Goal: Task Accomplishment & Management: Complete application form

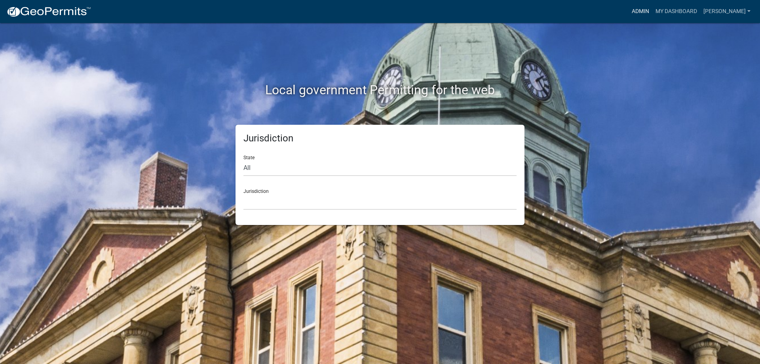
click at [644, 9] on link "Admin" at bounding box center [640, 11] width 24 height 15
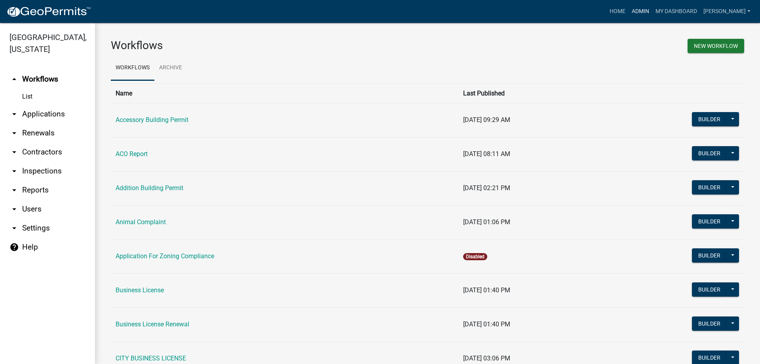
click at [648, 13] on link "Admin" at bounding box center [640, 11] width 24 height 15
click at [623, 11] on link "Home" at bounding box center [617, 11] width 22 height 15
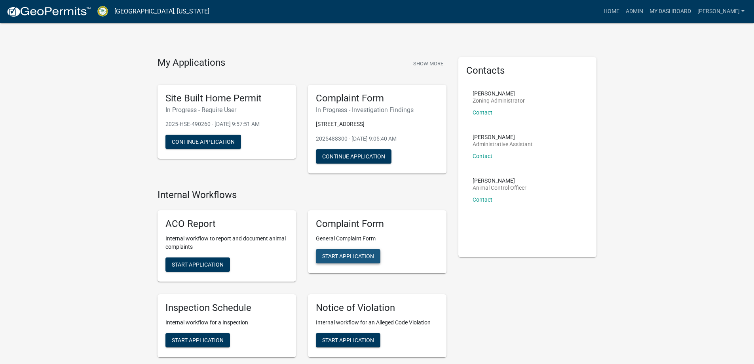
click at [361, 253] on span "Start Application" at bounding box center [348, 256] width 52 height 6
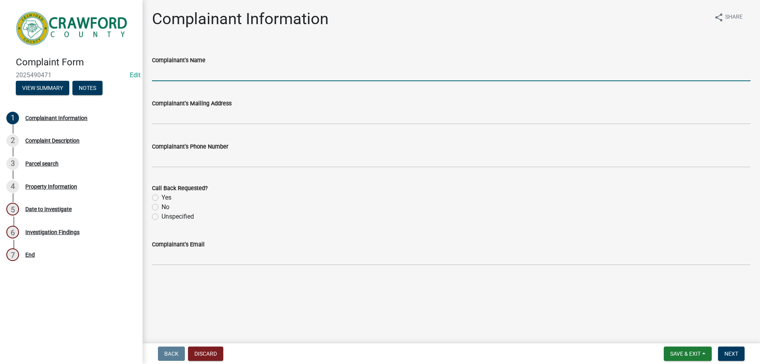
click at [221, 76] on input "Complainant's Name" at bounding box center [451, 73] width 598 height 16
type input "i"
type input "Cindy Martino"
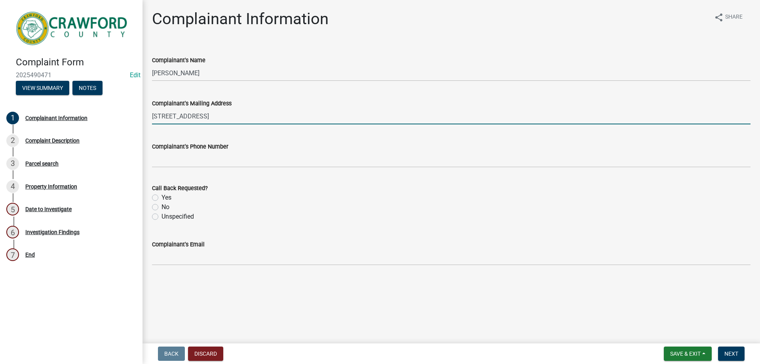
type input "191 Quail RD"
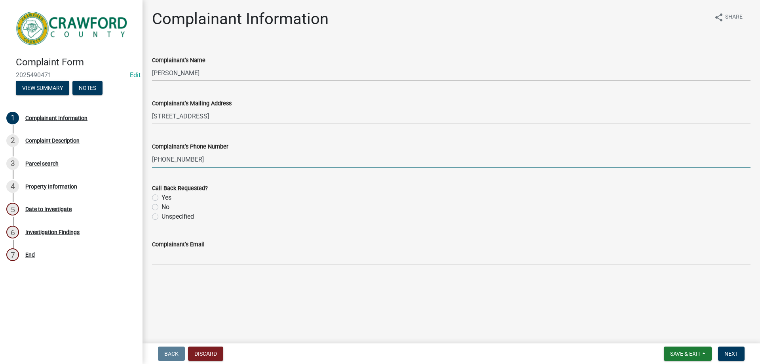
type input "470-226-4752"
click at [161, 207] on label "No" at bounding box center [165, 206] width 8 height 9
click at [161, 207] on input "No" at bounding box center [163, 204] width 5 height 5
radio input "true"
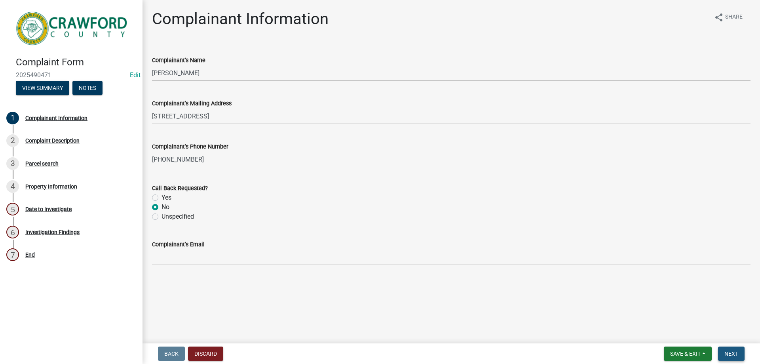
click at [735, 354] on span "Next" at bounding box center [731, 353] width 14 height 6
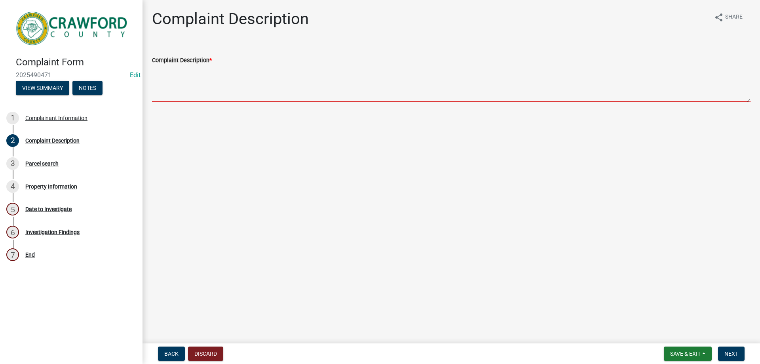
click at [195, 91] on textarea "Complaint Description *" at bounding box center [451, 83] width 598 height 37
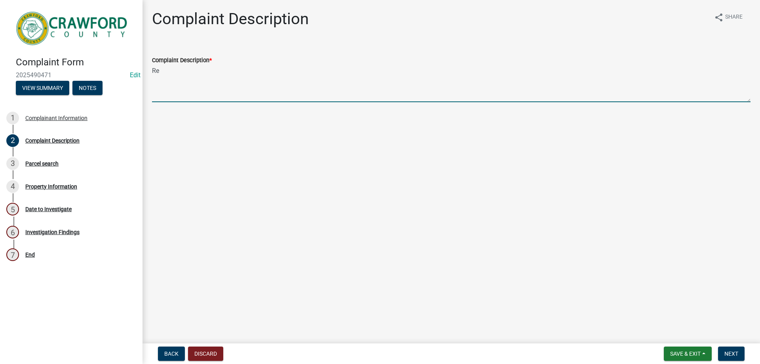
type textarea "R"
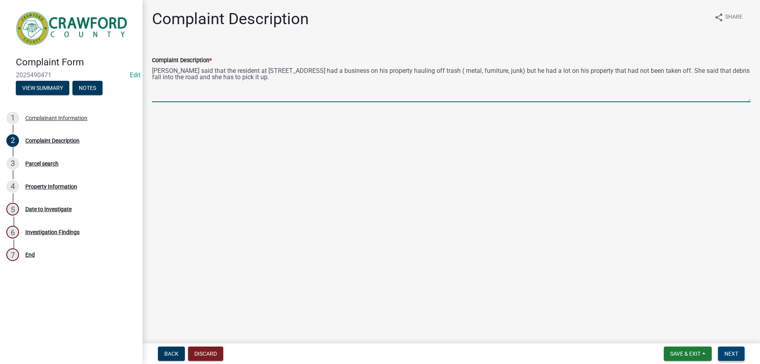
type textarea "Mrs. Martino said that the resident at 264 Quail RD had a business on his prope…"
click at [738, 357] on button "Next" at bounding box center [731, 353] width 27 height 14
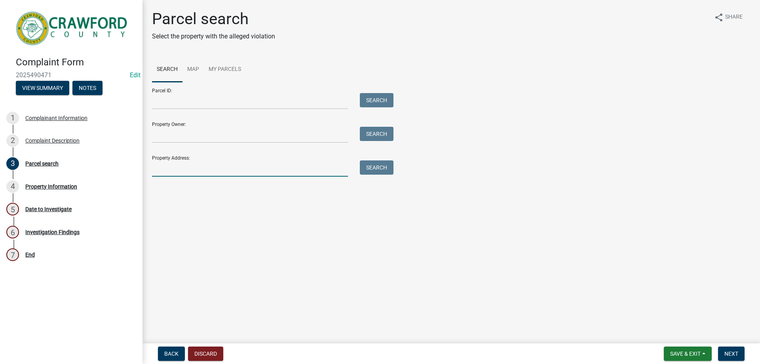
click at [209, 168] on input "Property Address:" at bounding box center [250, 168] width 196 height 16
type input "264"
click at [364, 168] on button "Search" at bounding box center [377, 167] width 34 height 14
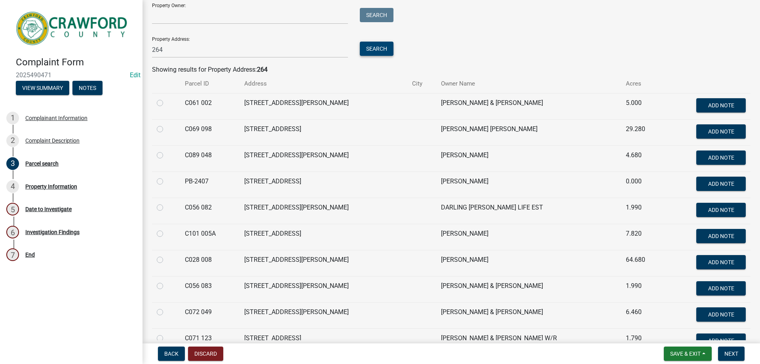
scroll to position [158, 0]
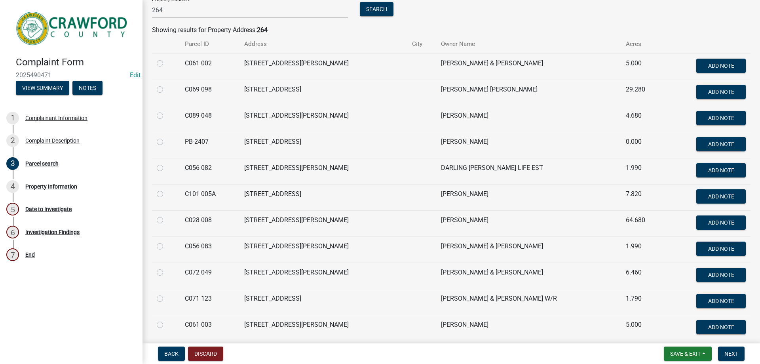
click at [166, 294] on label at bounding box center [166, 294] width 0 height 0
click at [166, 299] on 123 "radio" at bounding box center [168, 296] width 5 height 5
radio 123 "true"
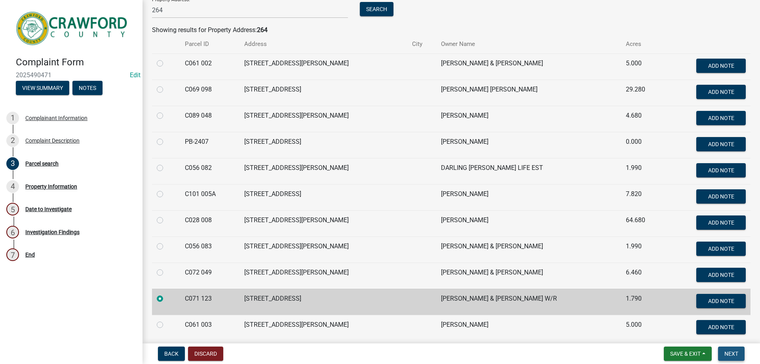
click at [739, 357] on button "Next" at bounding box center [731, 353] width 27 height 14
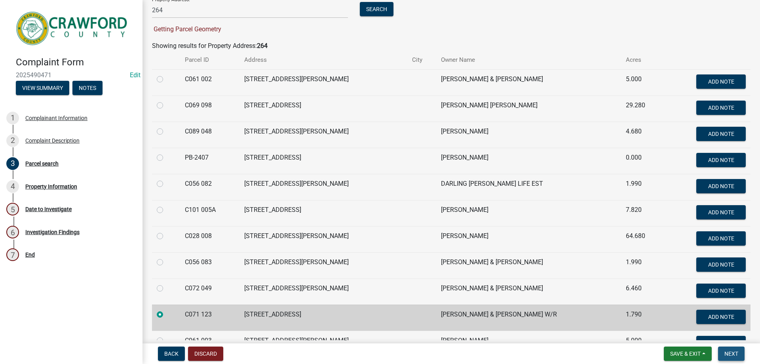
click at [735, 355] on span "Next" at bounding box center [731, 353] width 14 height 6
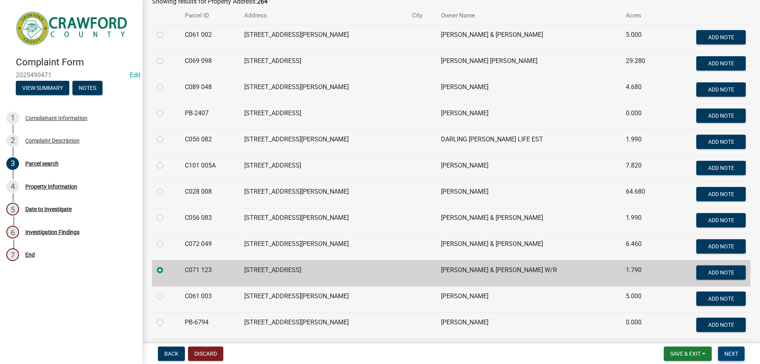
scroll to position [258, 0]
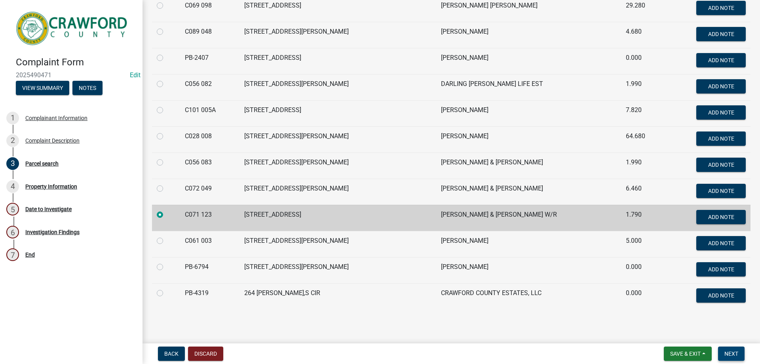
click at [735, 355] on span "Next" at bounding box center [731, 353] width 14 height 6
click at [734, 355] on span "Next" at bounding box center [731, 353] width 14 height 6
click at [166, 210] on label at bounding box center [166, 210] width 0 height 0
click at [166, 215] on 123 "radio" at bounding box center [168, 212] width 5 height 5
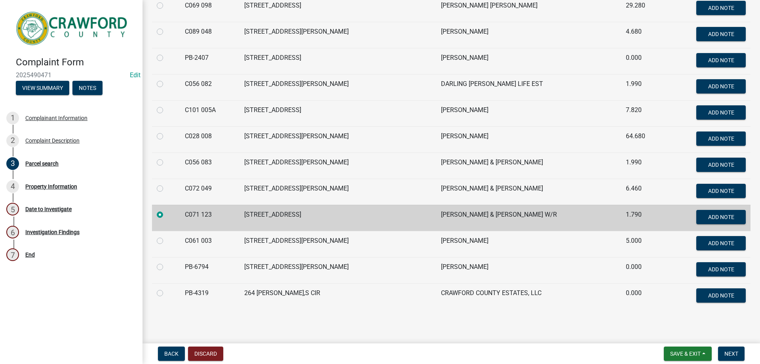
click at [166, 210] on label at bounding box center [166, 210] width 0 height 0
click at [166, 215] on 123 "radio" at bounding box center [168, 212] width 5 height 5
click at [726, 349] on button "Next" at bounding box center [731, 353] width 27 height 14
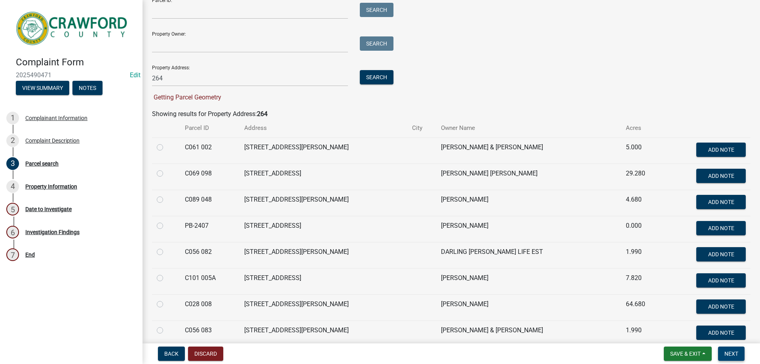
scroll to position [60, 0]
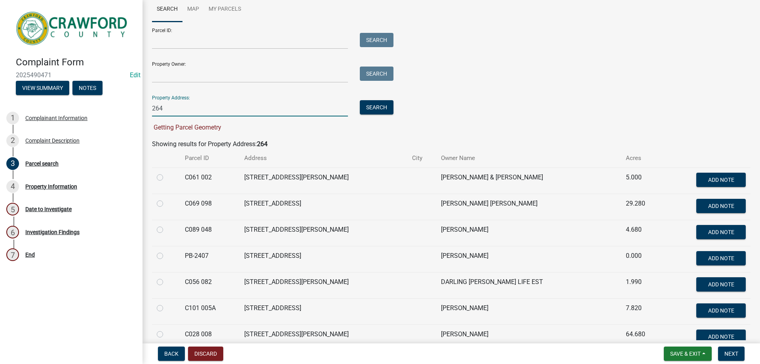
click at [239, 104] on input "264" at bounding box center [250, 108] width 196 height 16
click at [370, 109] on button "Search" at bounding box center [377, 107] width 34 height 14
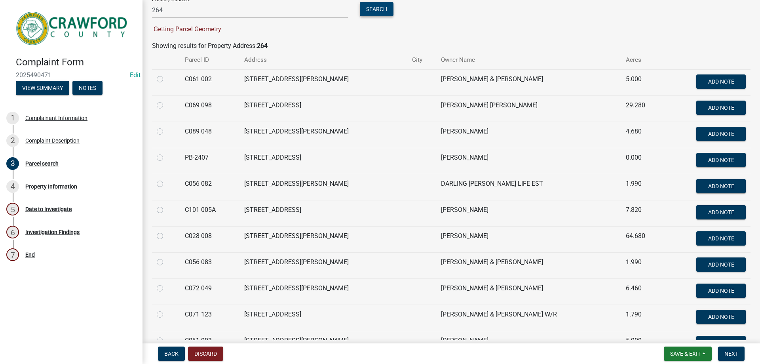
scroll to position [258, 0]
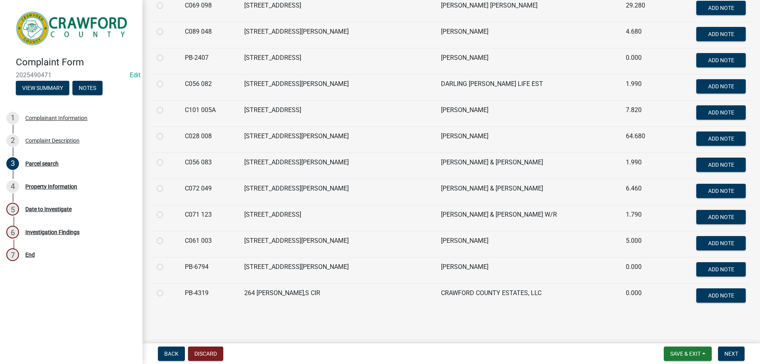
click at [166, 210] on label at bounding box center [166, 210] width 0 height 0
click at [166, 213] on 123 "radio" at bounding box center [168, 212] width 5 height 5
radio 123 "true"
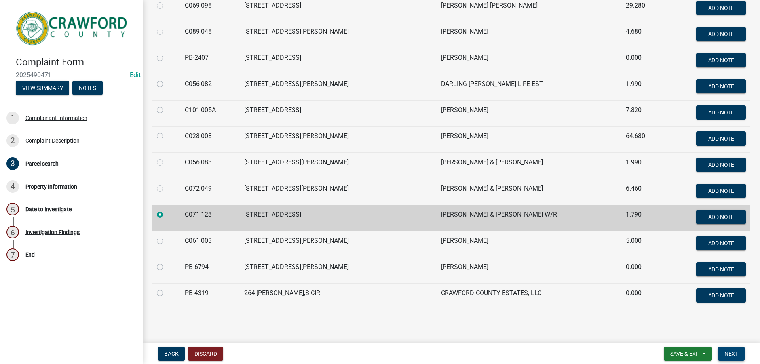
click at [731, 356] on span "Next" at bounding box center [731, 353] width 14 height 6
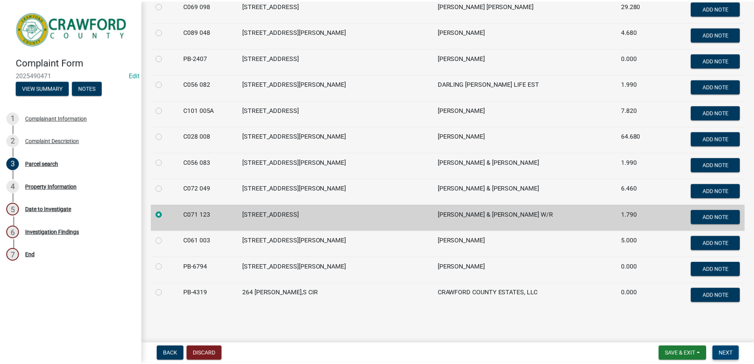
scroll to position [0, 0]
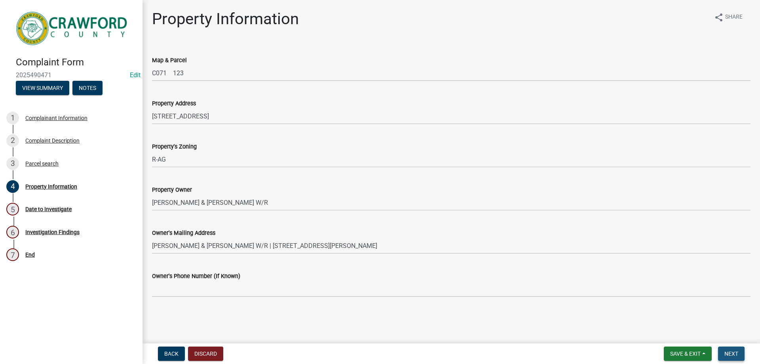
click at [738, 354] on span "Next" at bounding box center [731, 353] width 14 height 6
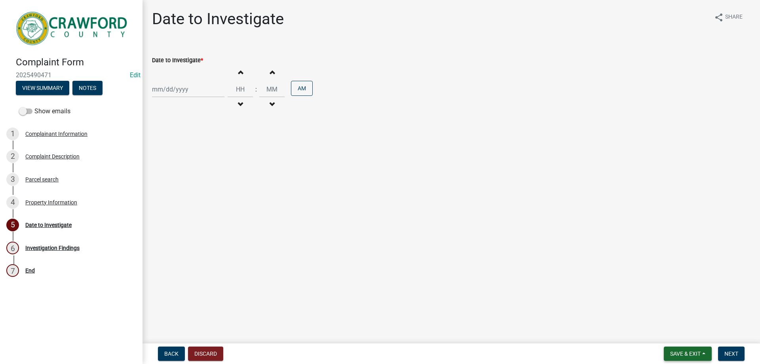
click at [701, 353] on button "Save & Exit" at bounding box center [688, 353] width 48 height 14
click at [689, 335] on button "Save & Exit" at bounding box center [679, 332] width 63 height 19
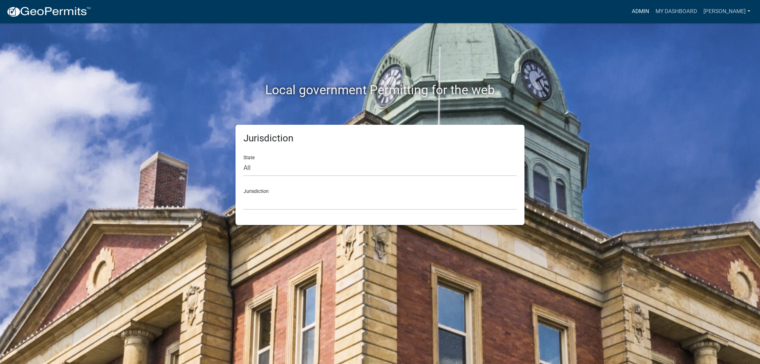
click at [644, 9] on link "Admin" at bounding box center [640, 11] width 24 height 15
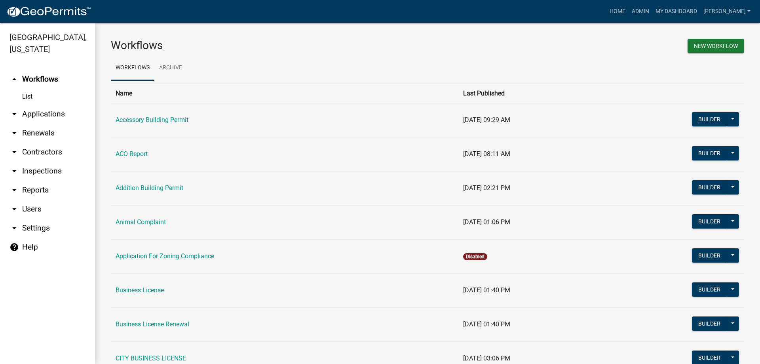
click at [64, 118] on link "arrow_drop_down Applications" at bounding box center [47, 113] width 95 height 19
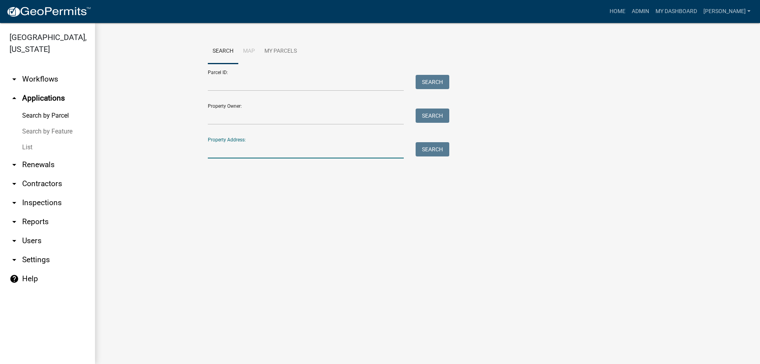
click at [260, 147] on input "Property Address:" at bounding box center [306, 150] width 196 height 16
type input "1420"
click at [432, 152] on button "Search" at bounding box center [433, 149] width 34 height 14
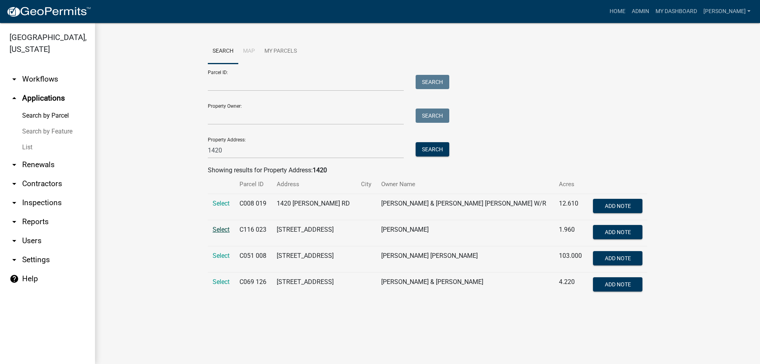
click at [214, 233] on span "Select" at bounding box center [221, 230] width 17 height 8
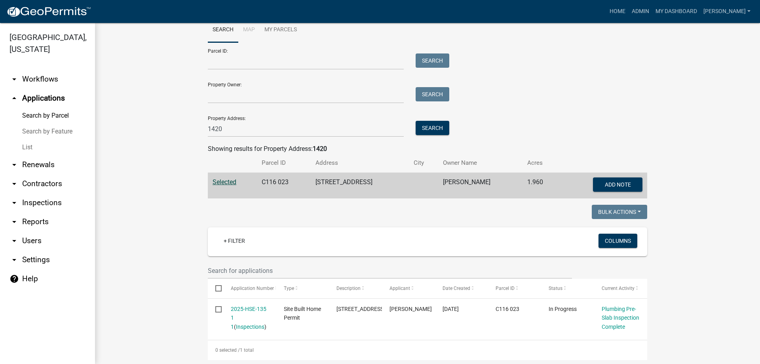
scroll to position [42, 0]
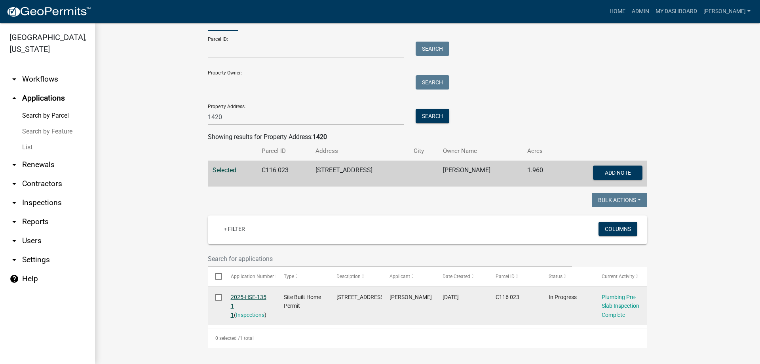
click at [233, 294] on link "2025-HSE-135 1 1" at bounding box center [249, 306] width 36 height 25
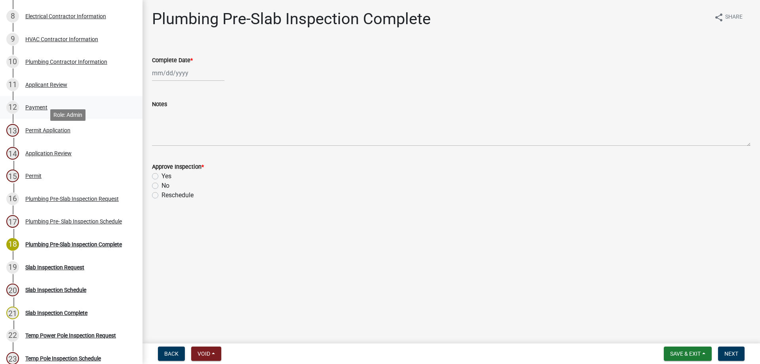
scroll to position [317, 0]
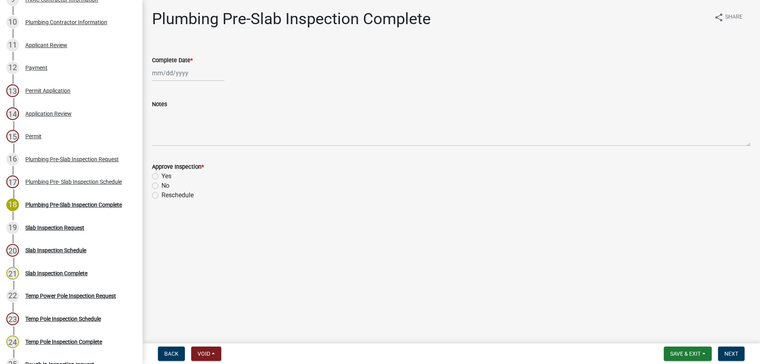
click at [190, 74] on div at bounding box center [188, 73] width 72 height 16
select select "10"
select select "2025"
click at [58, 179] on div "Plumbing Pre- Slab Inspection Schedule" at bounding box center [73, 182] width 97 height 6
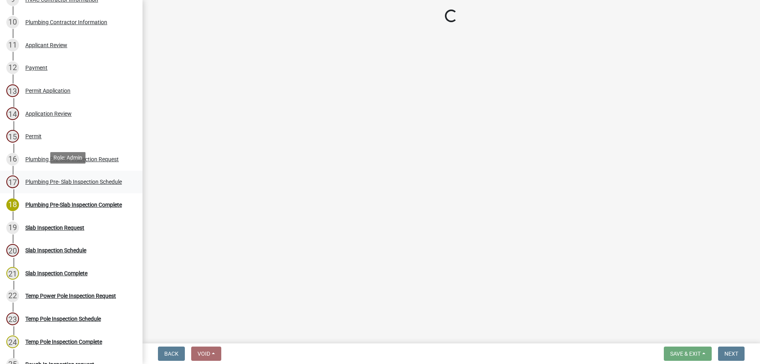
select select "a844a88f-ba44-4800-9e08-05e10520dbf6"
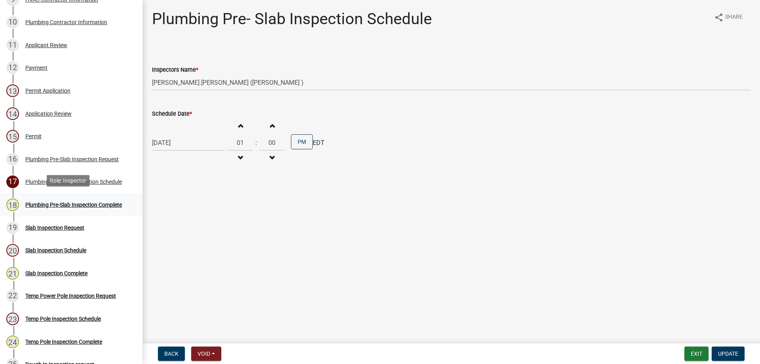
click at [59, 202] on div "Plumbing Pre-Slab Inspection Complete" at bounding box center [73, 205] width 97 height 6
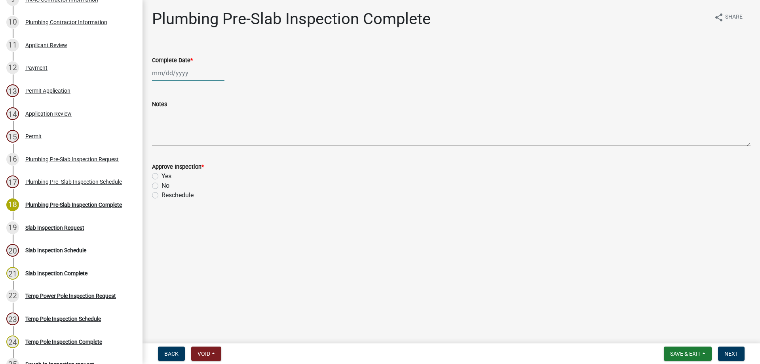
click at [180, 78] on div at bounding box center [188, 73] width 72 height 16
select select "10"
select select "2025"
click at [199, 127] on div "9" at bounding box center [198, 127] width 13 height 13
type input "[DATE]"
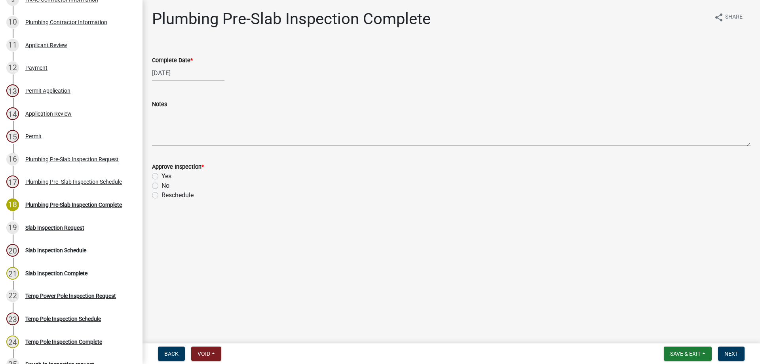
click at [161, 177] on label "Yes" at bounding box center [166, 175] width 10 height 9
click at [161, 177] on input "Yes" at bounding box center [163, 173] width 5 height 5
radio input "true"
click at [734, 356] on span "Next" at bounding box center [731, 353] width 14 height 6
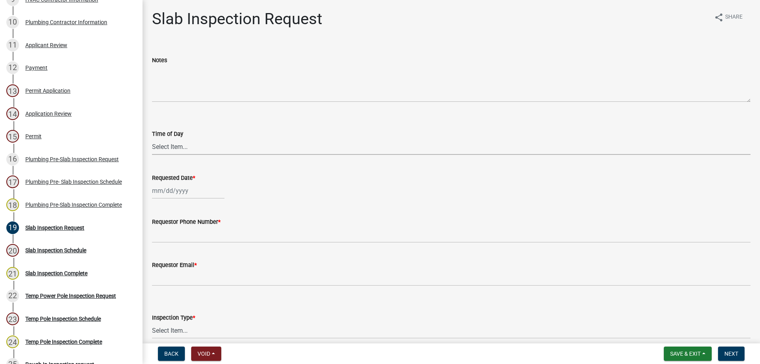
click at [166, 150] on select "Select Item... AM PM" at bounding box center [451, 147] width 598 height 16
click at [152, 139] on select "Select Item... AM PM" at bounding box center [451, 147] width 598 height 16
select select "f5ac258a-facb-4336-b342-d8b627677afa"
click at [196, 188] on div at bounding box center [188, 190] width 72 height 16
select select "10"
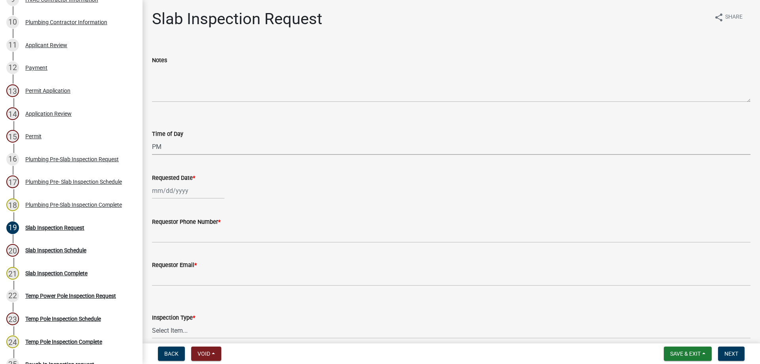
select select "2025"
click at [197, 248] on div "9" at bounding box center [198, 245] width 13 height 13
type input "[DATE]"
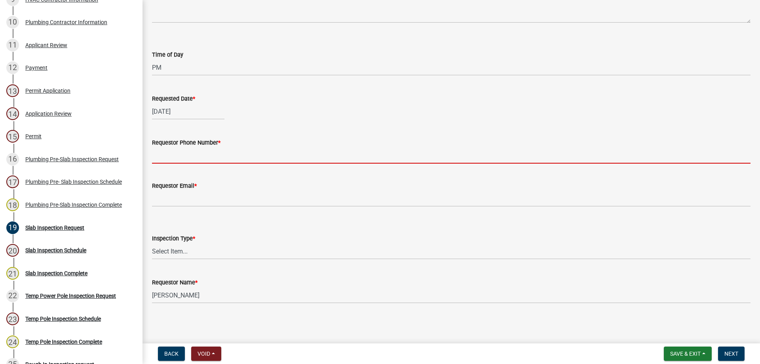
click at [207, 155] on input "Requestor Phone Number *" at bounding box center [451, 155] width 598 height 16
type input "4788363199"
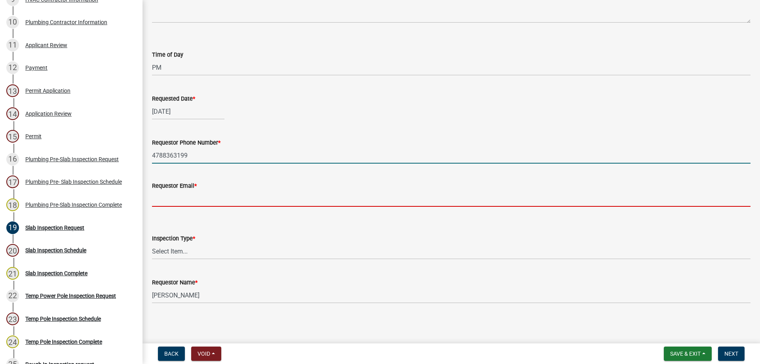
click at [205, 199] on input "Requestor Email *" at bounding box center [451, 198] width 598 height 16
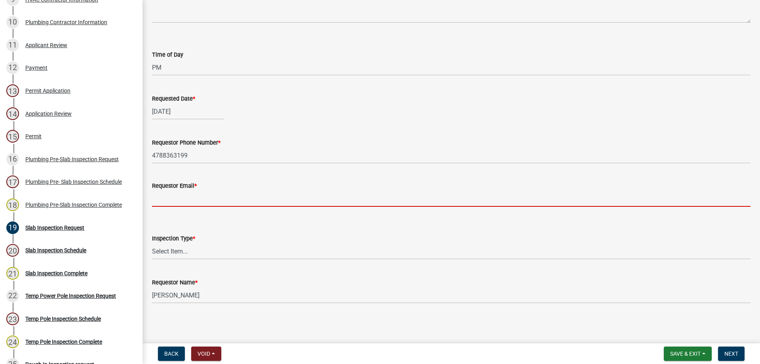
type input "t.graumann@crawfordcountyga.org"
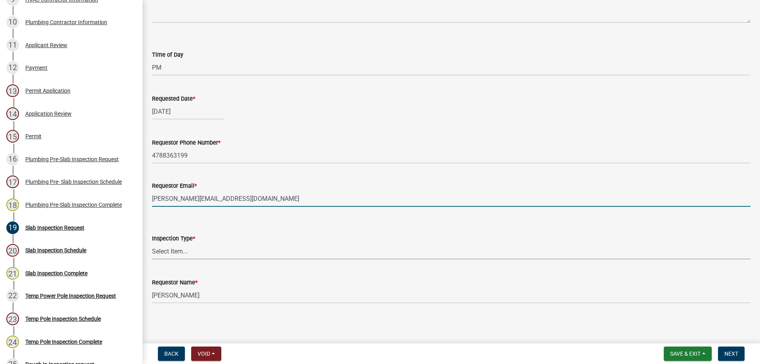
click at [210, 251] on select "Select Item... Slab Inspection" at bounding box center [451, 251] width 598 height 16
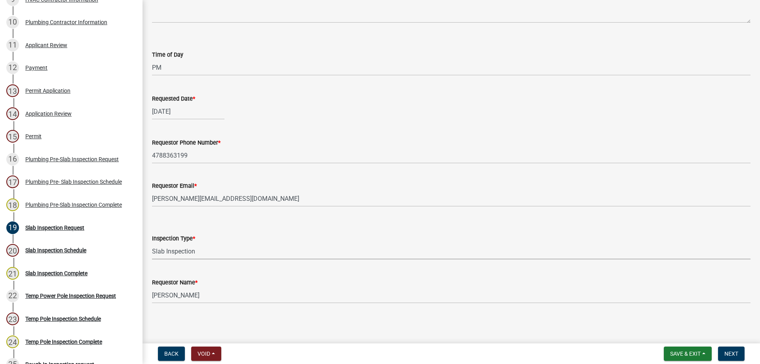
click at [152, 243] on select "Select Item... Slab Inspection" at bounding box center [451, 251] width 598 height 16
select select "02018635-faff-42bf-89c4-8baf0c46d922"
click at [727, 357] on button "Next" at bounding box center [731, 353] width 27 height 14
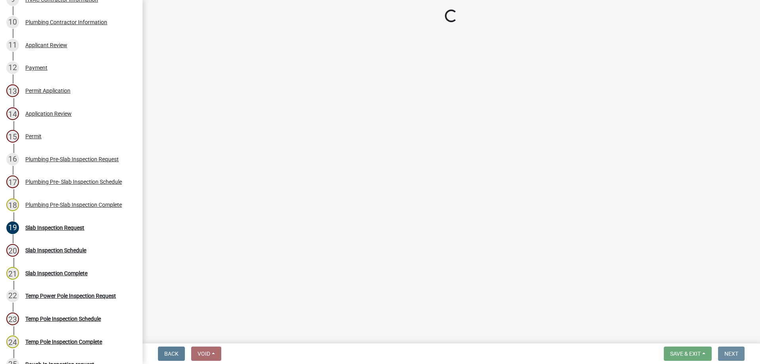
scroll to position [0, 0]
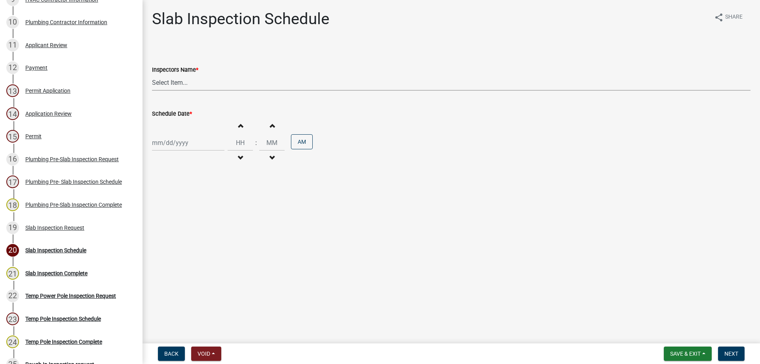
click at [177, 82] on select "Select Item... Jeremy.andrews (Jeremy )" at bounding box center [451, 82] width 598 height 16
select select "a844a88f-ba44-4800-9e08-05e10520dbf6"
click at [152, 74] on select "Select Item... Jeremy.andrews (Jeremy )" at bounding box center [451, 82] width 598 height 16
click at [175, 145] on div at bounding box center [188, 143] width 72 height 16
select select "10"
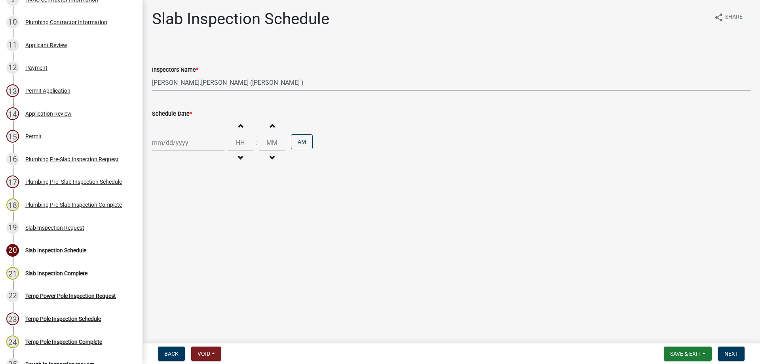
select select "2025"
click at [211, 197] on div "10" at bounding box center [210, 197] width 13 height 13
type input "10/10/2025"
click at [238, 123] on span "button" at bounding box center [240, 125] width 4 height 6
type input "01"
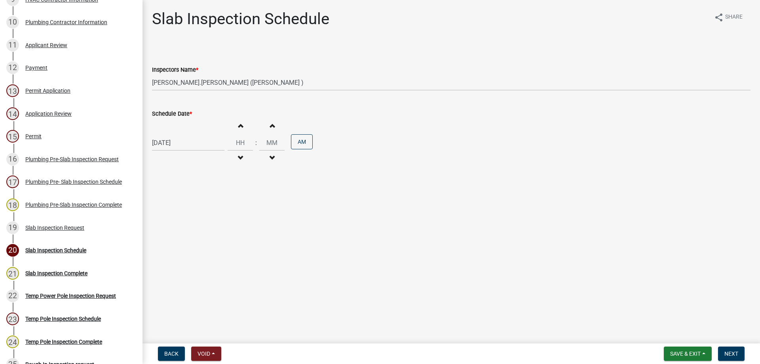
type input "00"
click at [238, 123] on span "button" at bounding box center [240, 125] width 4 height 6
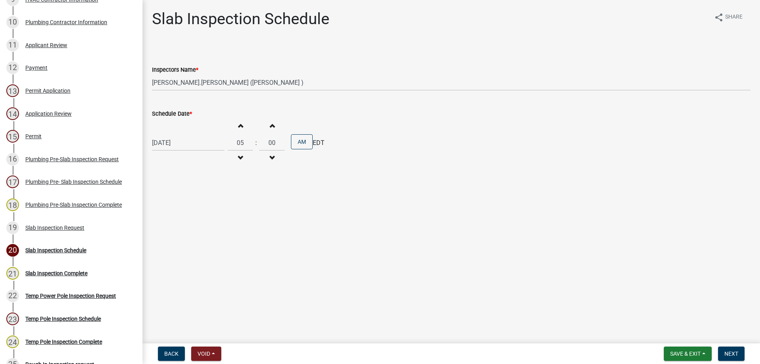
click at [238, 123] on span "button" at bounding box center [240, 125] width 4 height 6
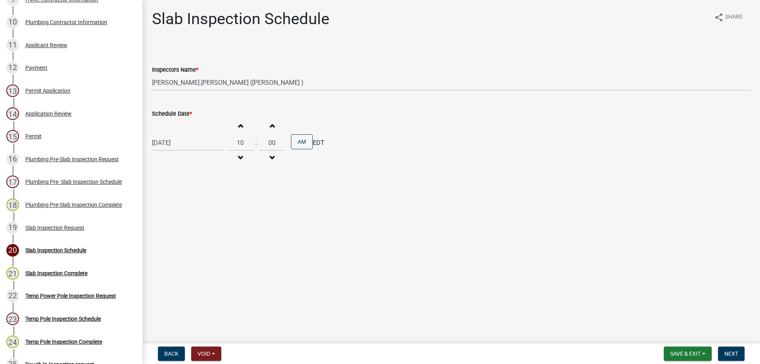
click at [238, 123] on span "button" at bounding box center [240, 125] width 4 height 6
type input "01"
click at [729, 354] on span "Next" at bounding box center [731, 353] width 14 height 6
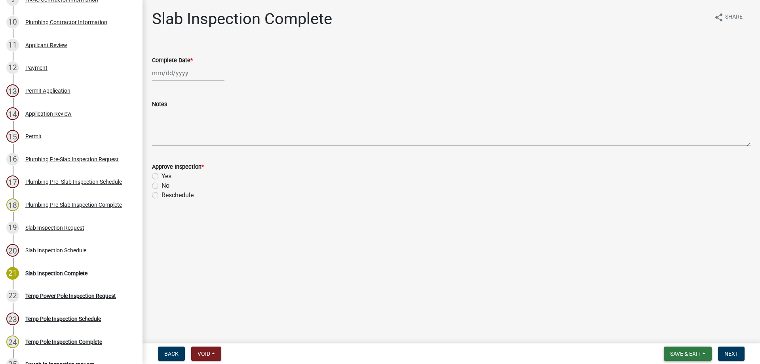
click at [706, 355] on button "Save & Exit" at bounding box center [688, 353] width 48 height 14
click at [683, 336] on button "Save & Exit" at bounding box center [679, 332] width 63 height 19
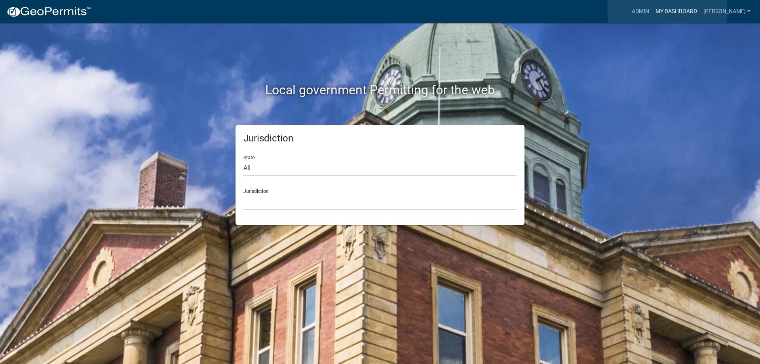
click at [667, 10] on link "My Dashboard" at bounding box center [676, 11] width 48 height 15
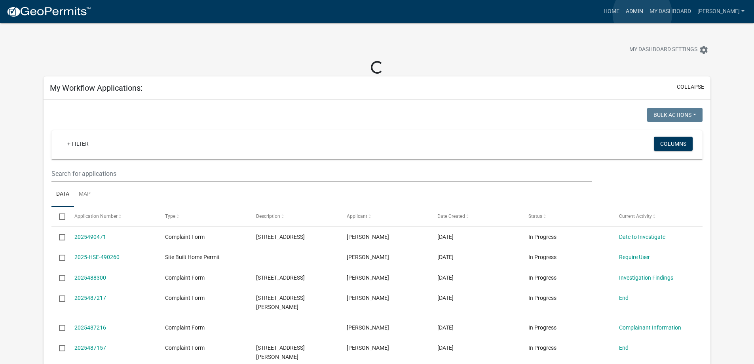
click at [642, 14] on link "Admin" at bounding box center [635, 11] width 24 height 15
